Goal: Navigation & Orientation: Find specific page/section

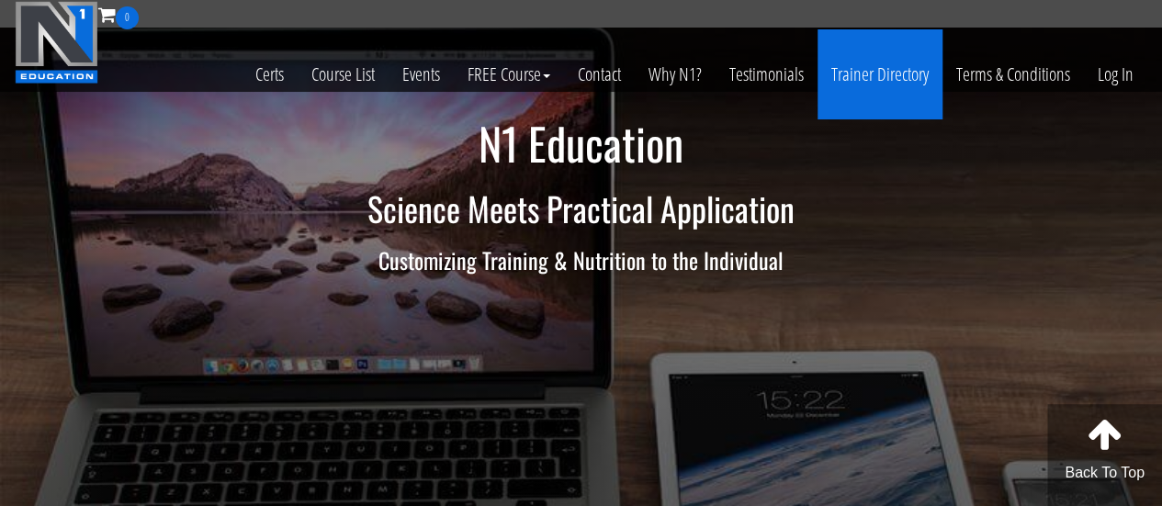
click at [877, 73] on link "Trainer Directory" at bounding box center [879, 74] width 125 height 90
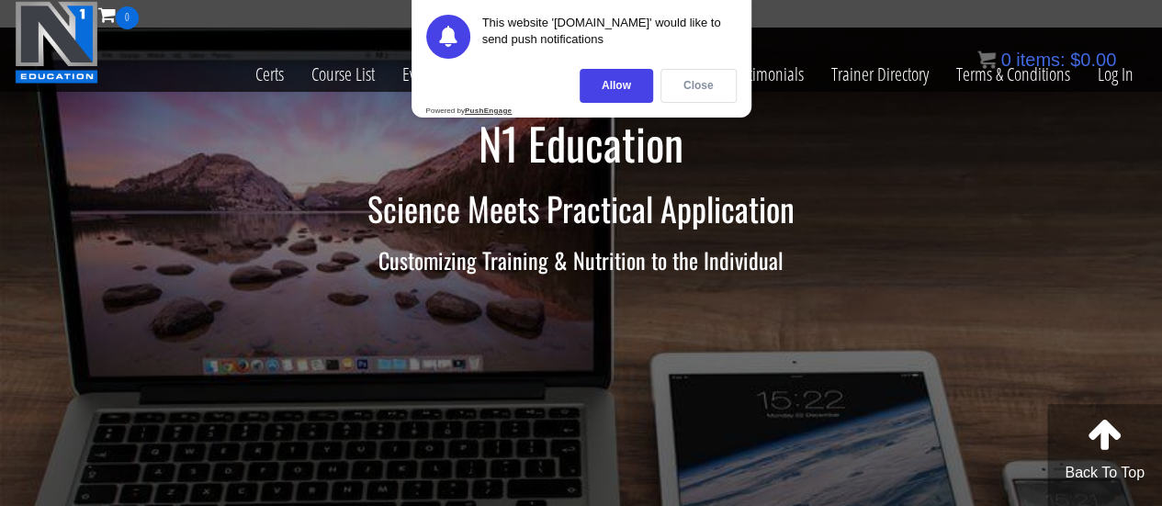
click at [689, 90] on div "Close" at bounding box center [698, 86] width 76 height 34
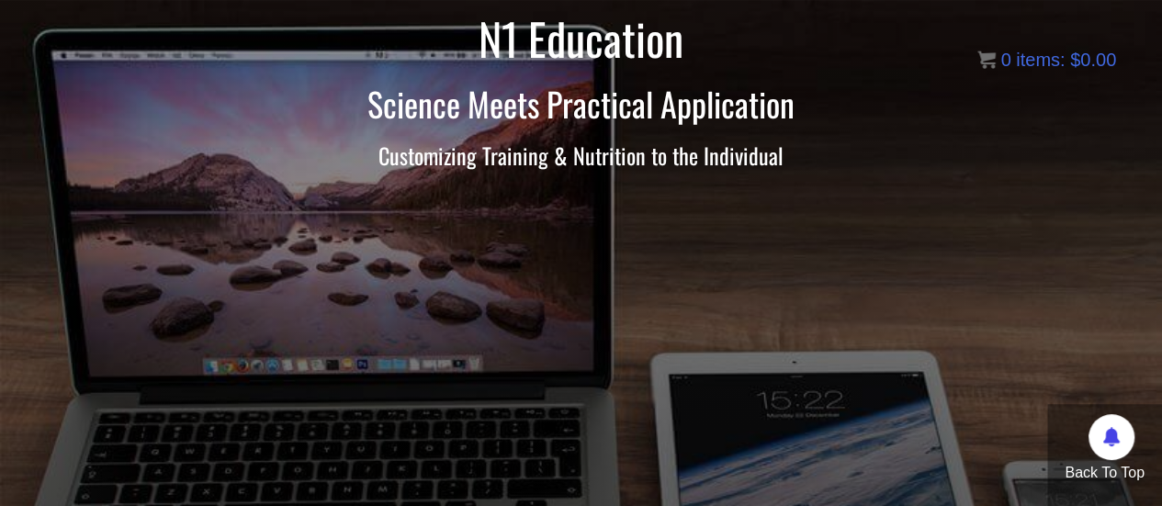
scroll to position [93, 0]
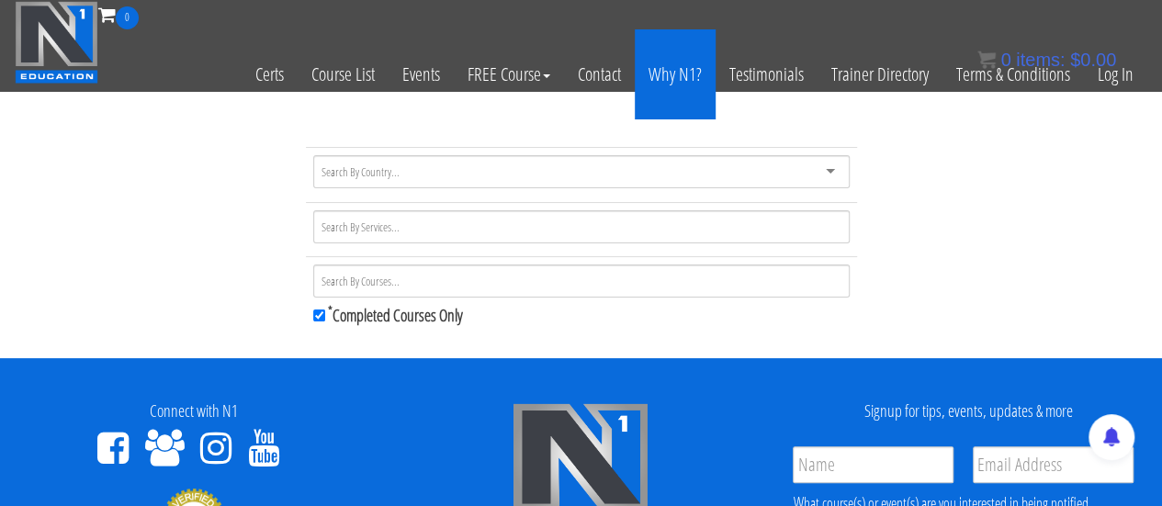
click at [691, 81] on link "Why N1?" at bounding box center [675, 74] width 81 height 90
